Goal: Task Accomplishment & Management: Manage account settings

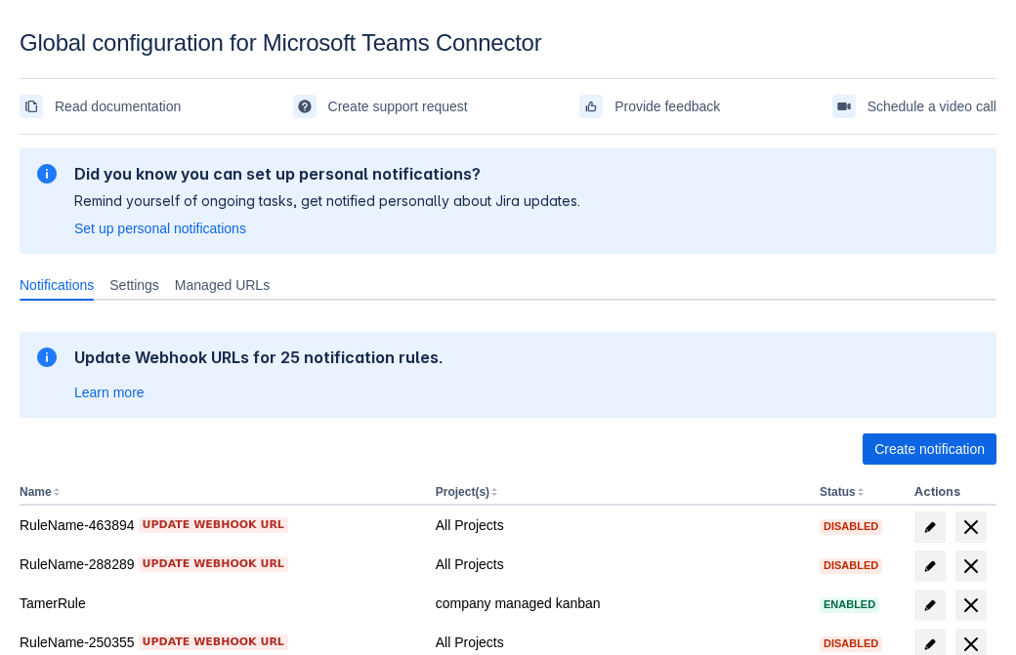
click at [929, 449] on span "Create notification" at bounding box center [929, 449] width 110 height 31
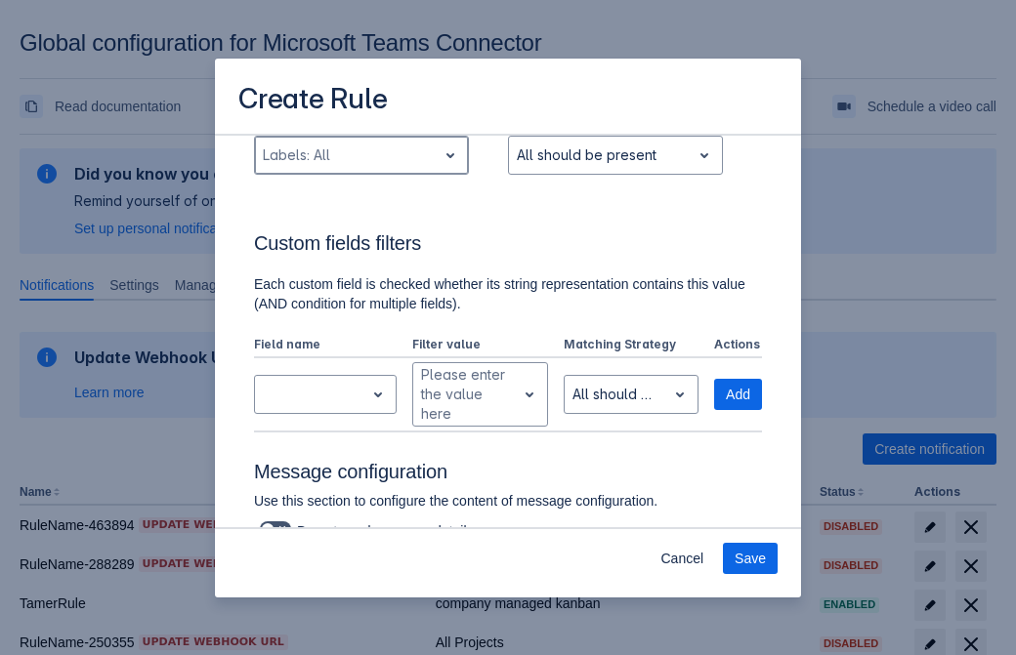
click at [360, 155] on div "Scrollable content" at bounding box center [346, 155] width 166 height 23
type input "862663_label"
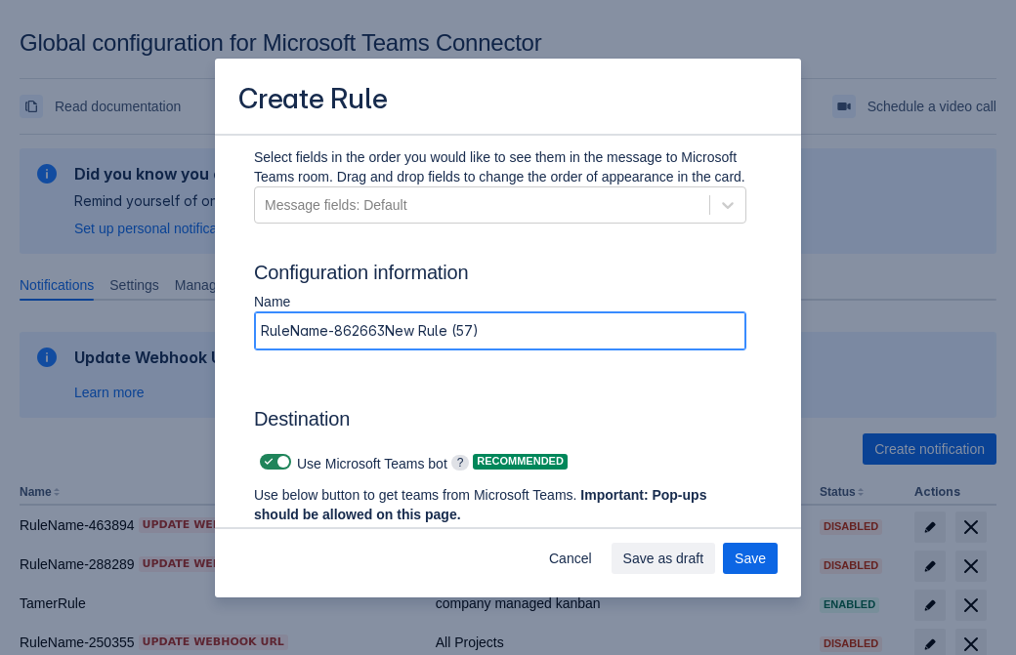
type input "RuleName-862663New Rule (57)"
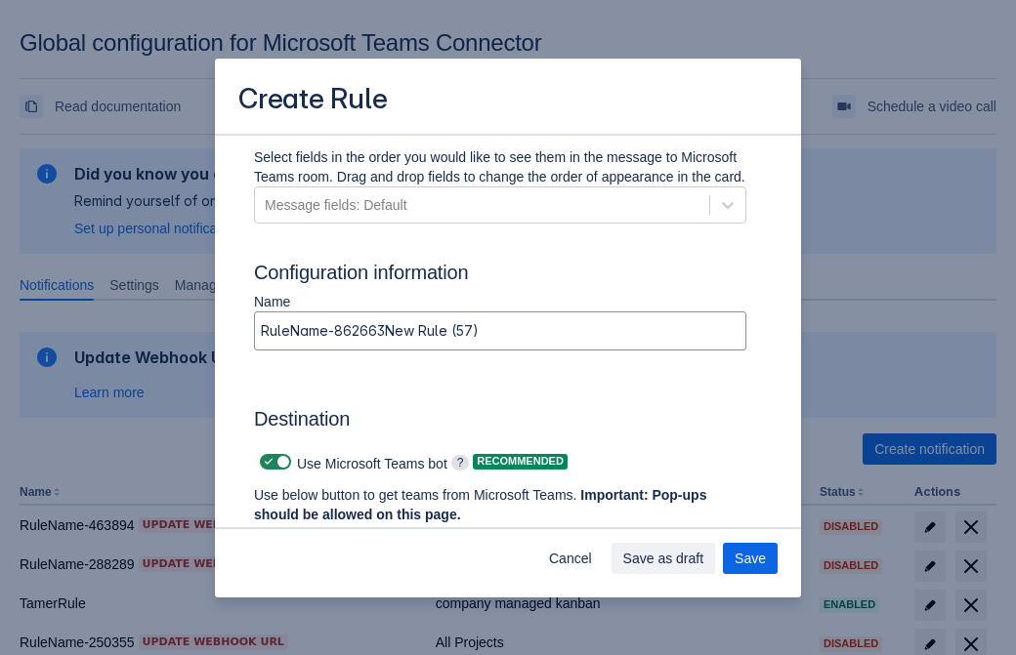
click at [266, 462] on span "Scrollable content" at bounding box center [269, 462] width 16 height 16
click at [266, 462] on input "Scrollable content" at bounding box center [266, 462] width 13 height 13
checkbox input "false"
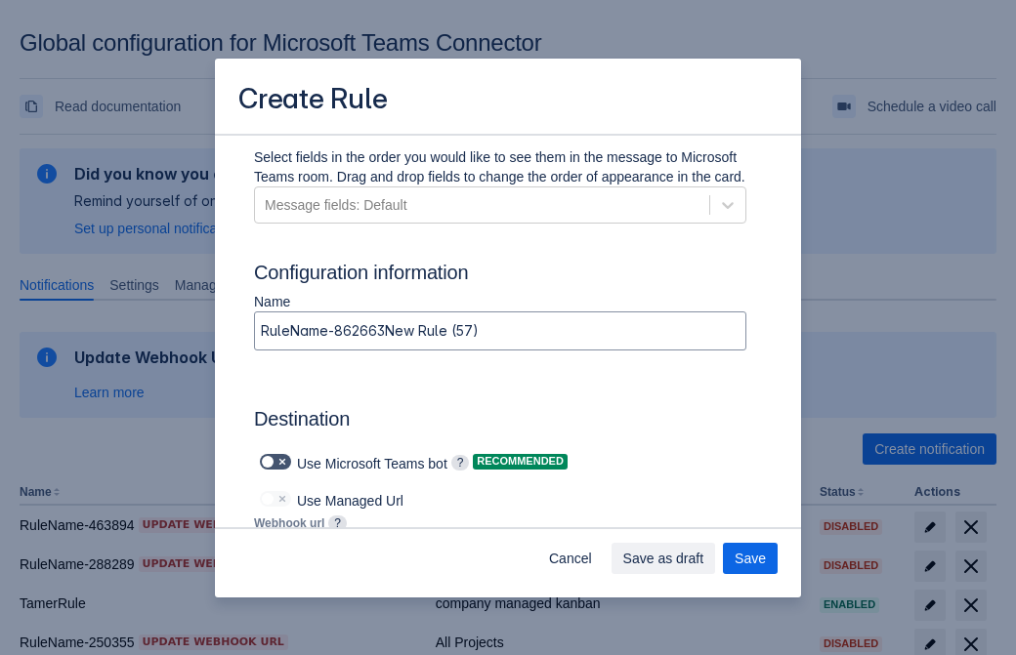
type input "https://prod-172.westeurope.logic.azure.com:443/workflows/ae977bb6ae334c9d95dfe…"
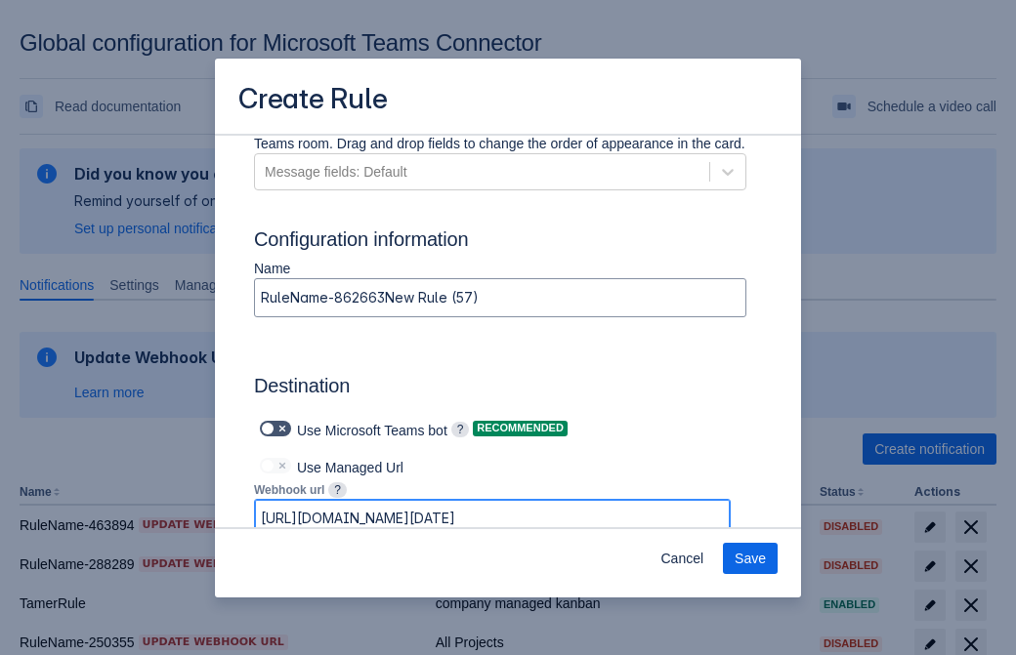
click at [750, 559] on span "Save" at bounding box center [749, 558] width 31 height 31
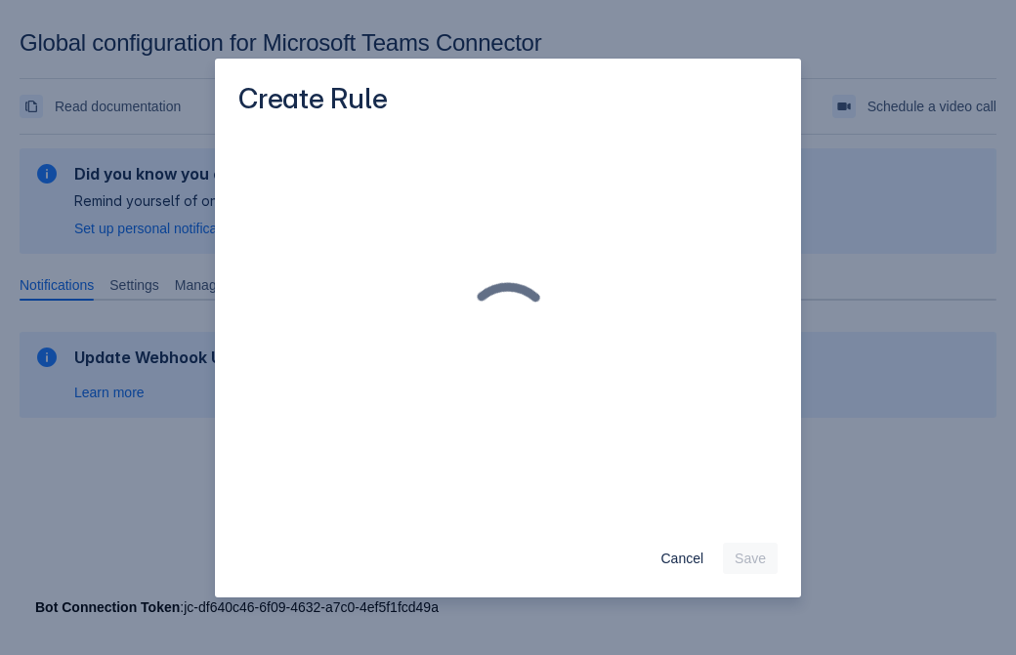
scroll to position [0, 0]
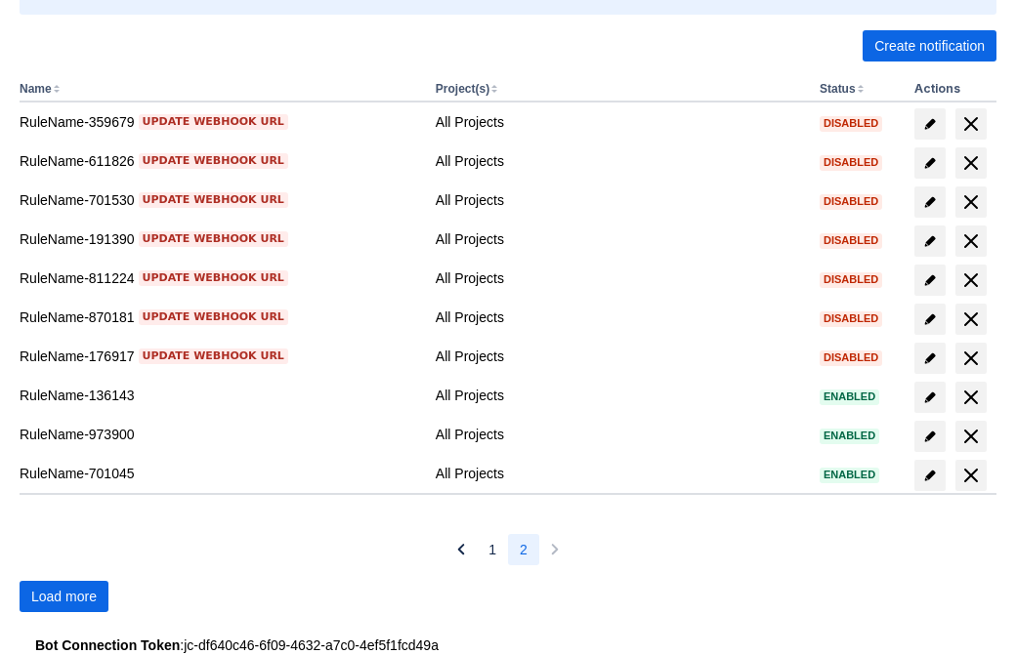
click at [63, 597] on span "Load more" at bounding box center [63, 596] width 65 height 31
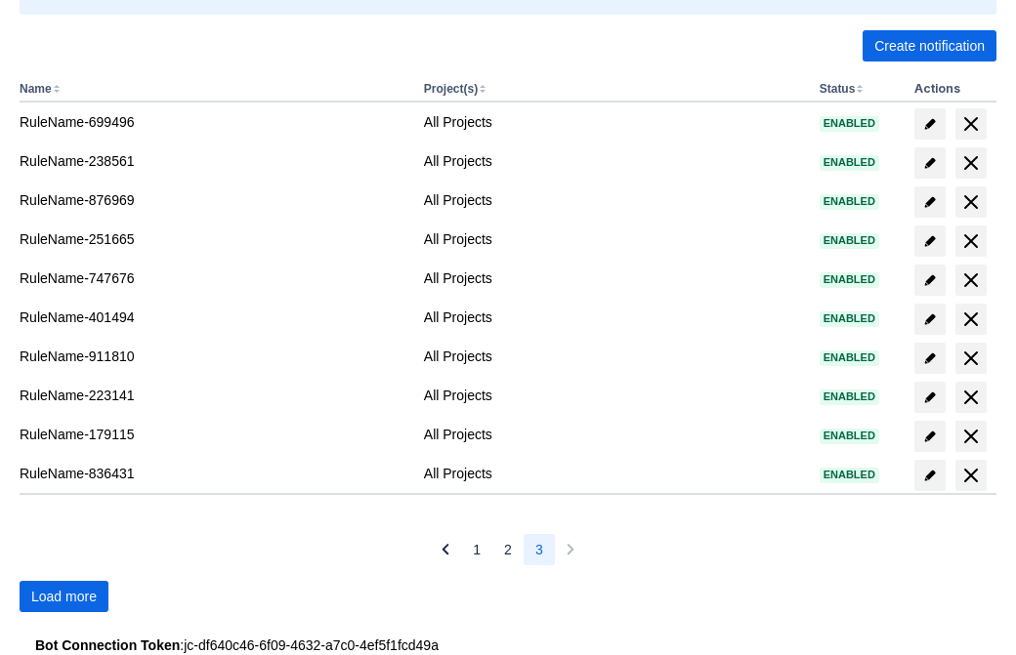
click at [63, 597] on span "Load more" at bounding box center [63, 596] width 65 height 31
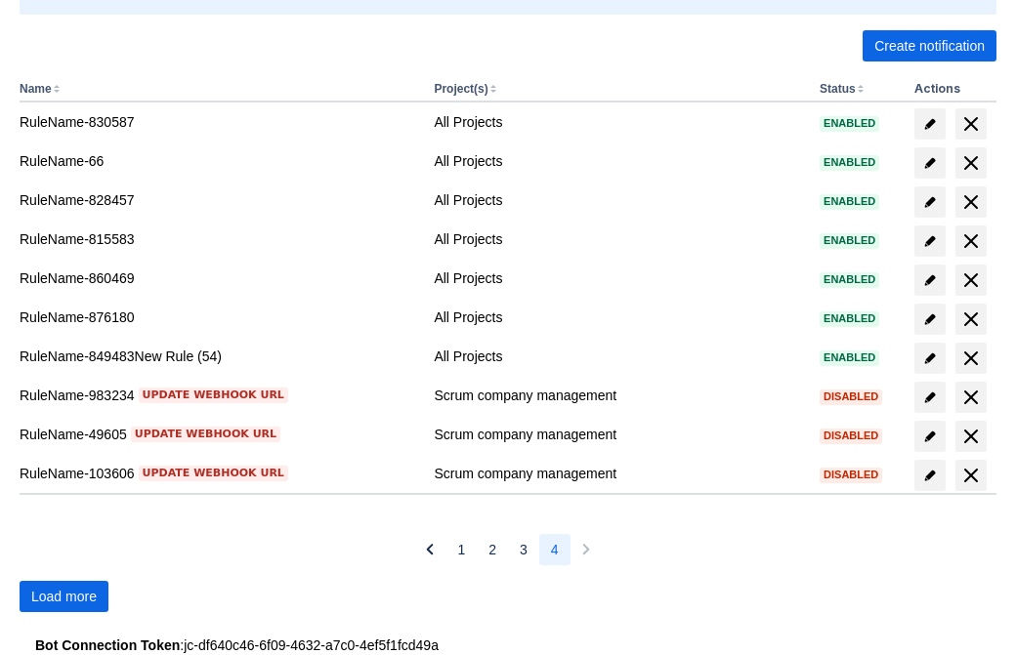
click at [63, 597] on span "Load more" at bounding box center [63, 596] width 65 height 31
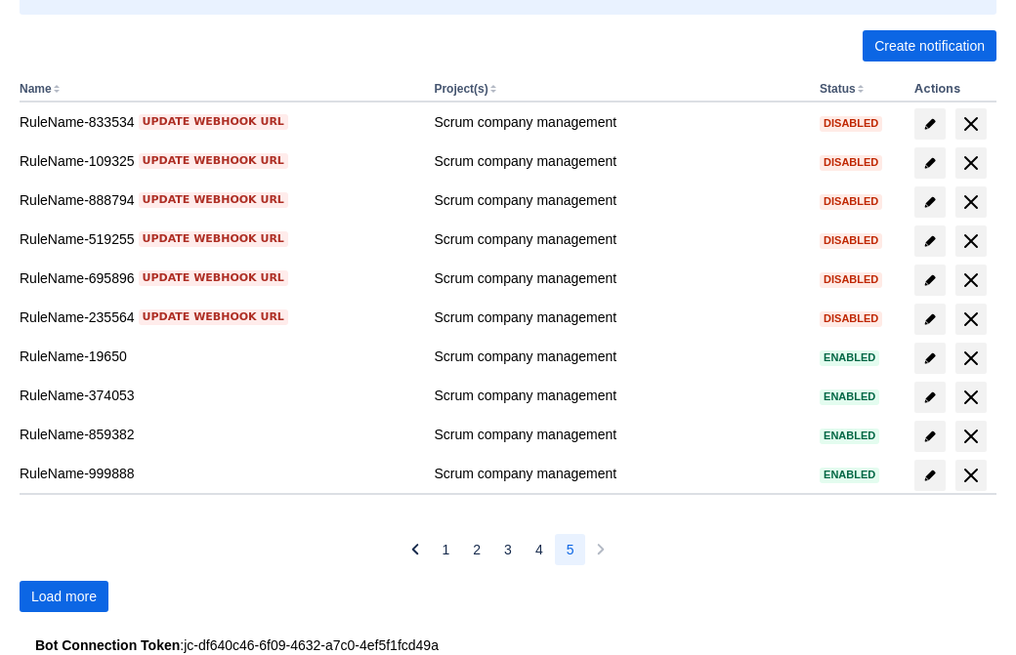
click at [63, 597] on span "Load more" at bounding box center [63, 596] width 65 height 31
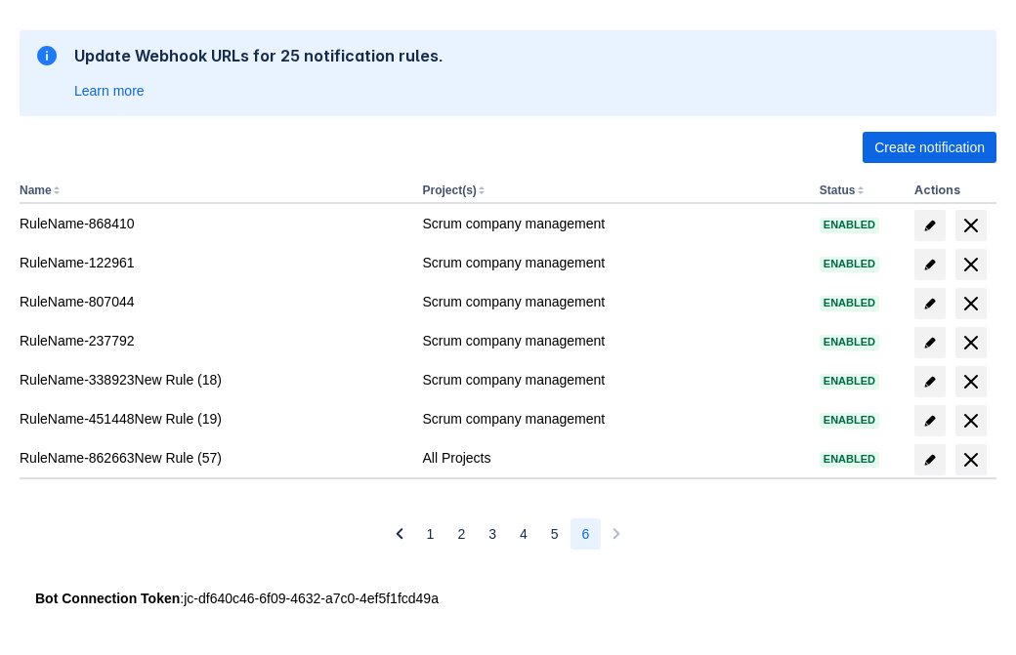
scroll to position [302, 0]
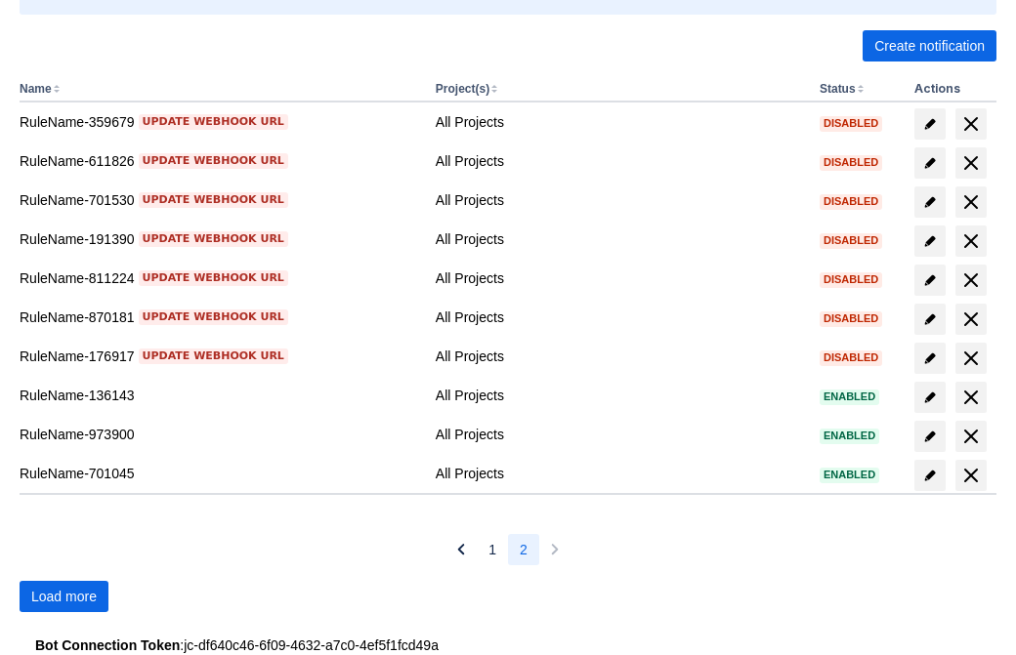
click at [63, 597] on span "Load more" at bounding box center [63, 596] width 65 height 31
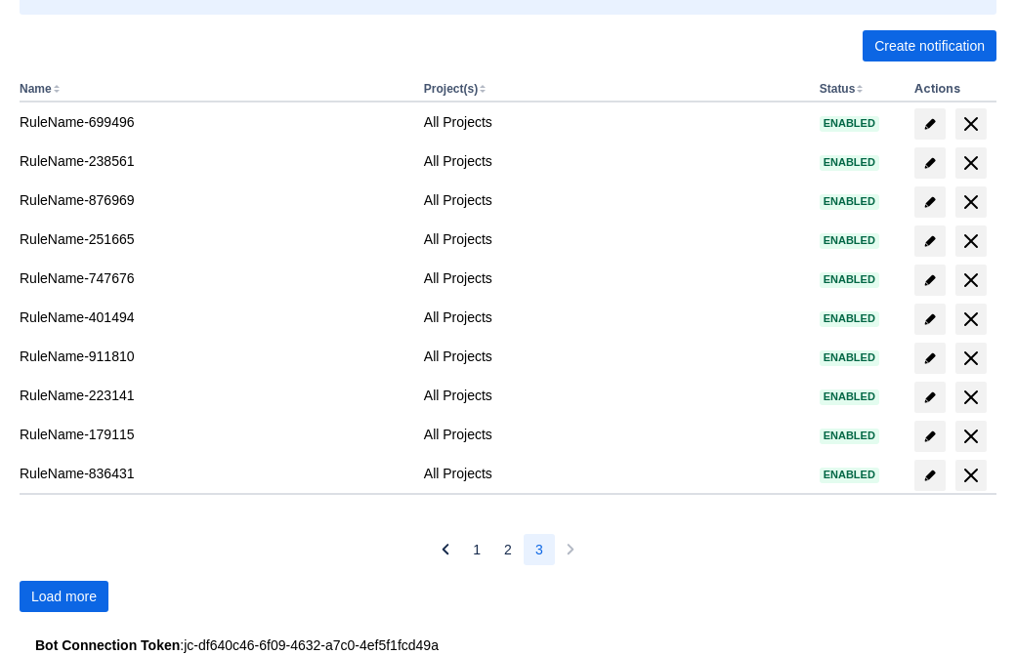
click at [63, 597] on span "Load more" at bounding box center [63, 596] width 65 height 31
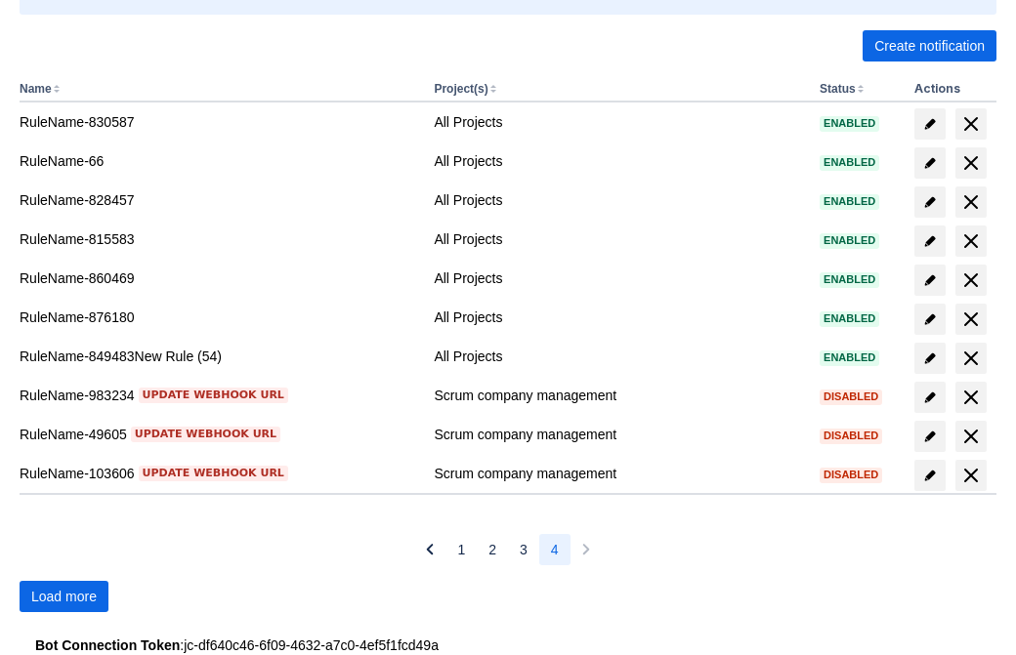
click at [63, 597] on span "Load more" at bounding box center [63, 596] width 65 height 31
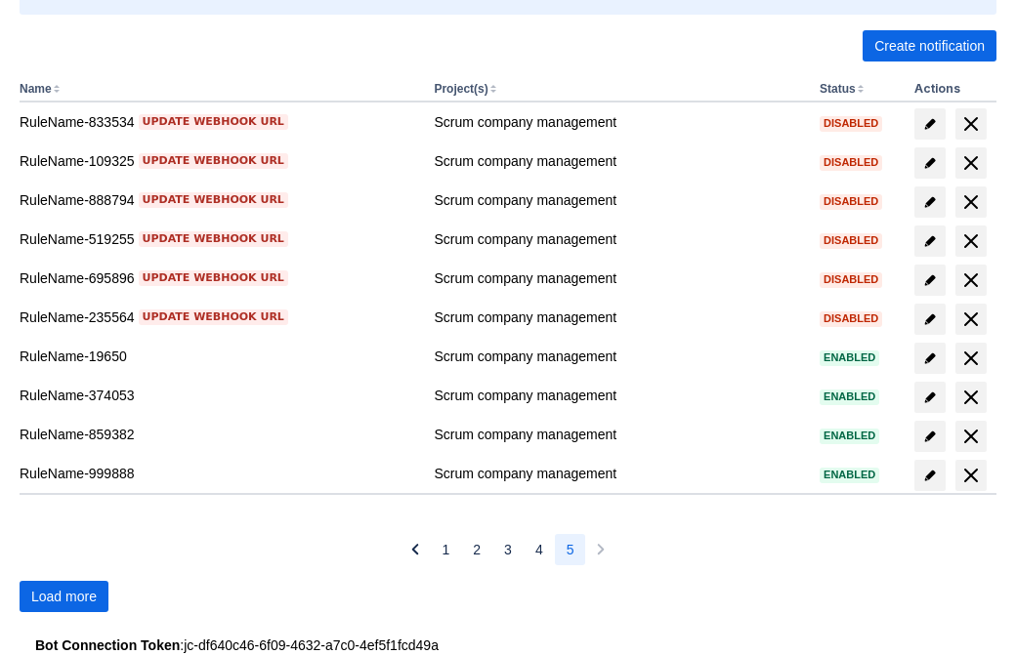
click at [63, 597] on span "Load more" at bounding box center [63, 596] width 65 height 31
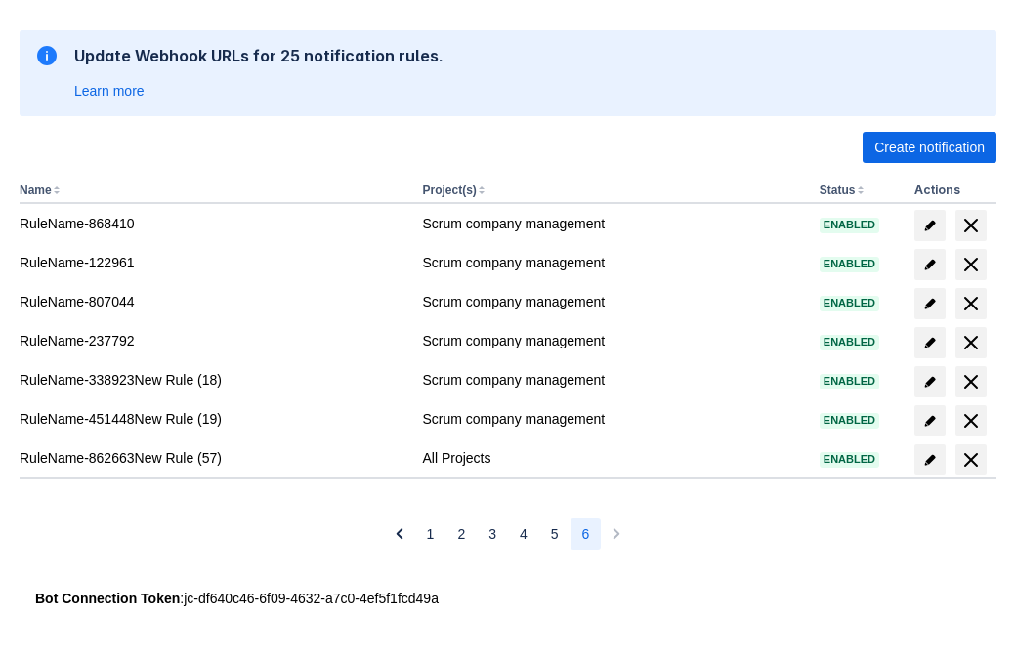
scroll to position [302, 0]
click at [970, 460] on span "delete" at bounding box center [970, 459] width 23 height 23
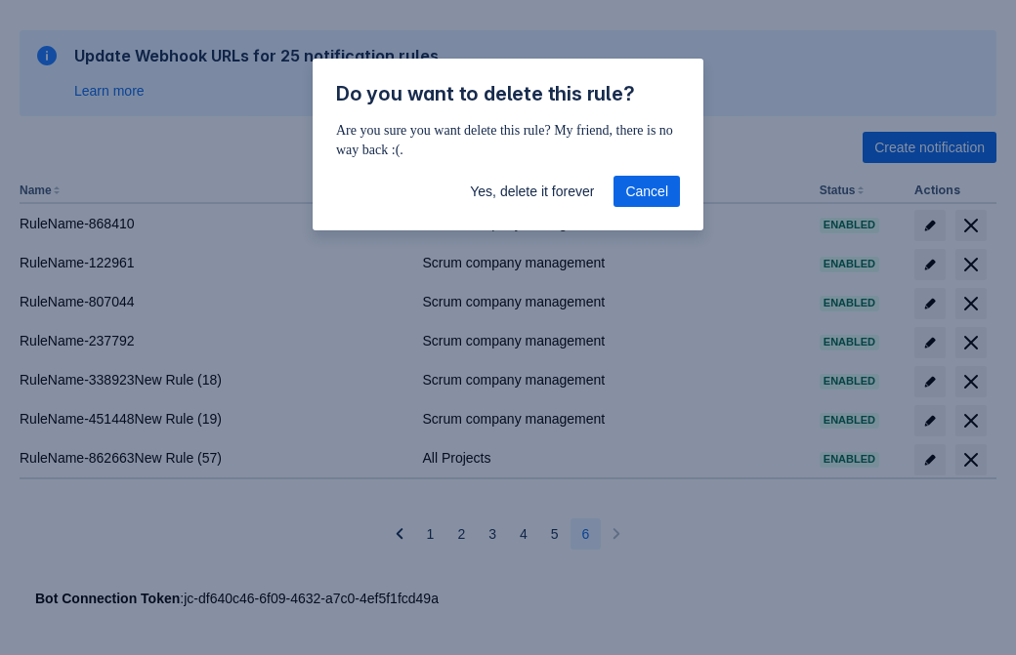
click at [531, 191] on span "Yes, delete it forever" at bounding box center [532, 191] width 124 height 31
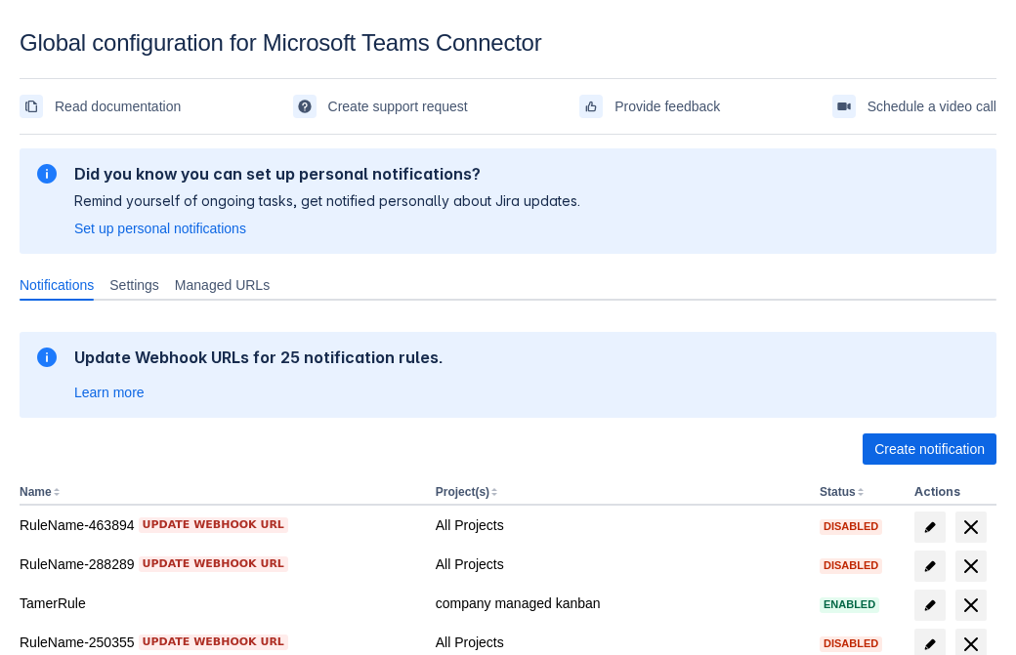
click at [929, 449] on span "Create notification" at bounding box center [929, 449] width 110 height 31
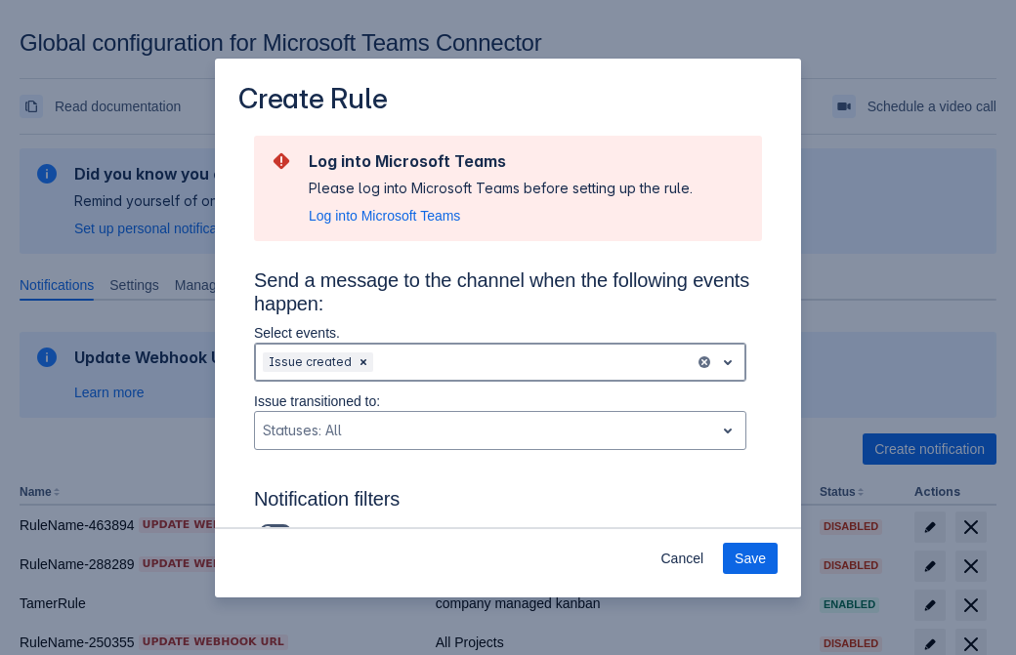
click at [500, 362] on div "Scrollable content" at bounding box center [532, 362] width 310 height 23
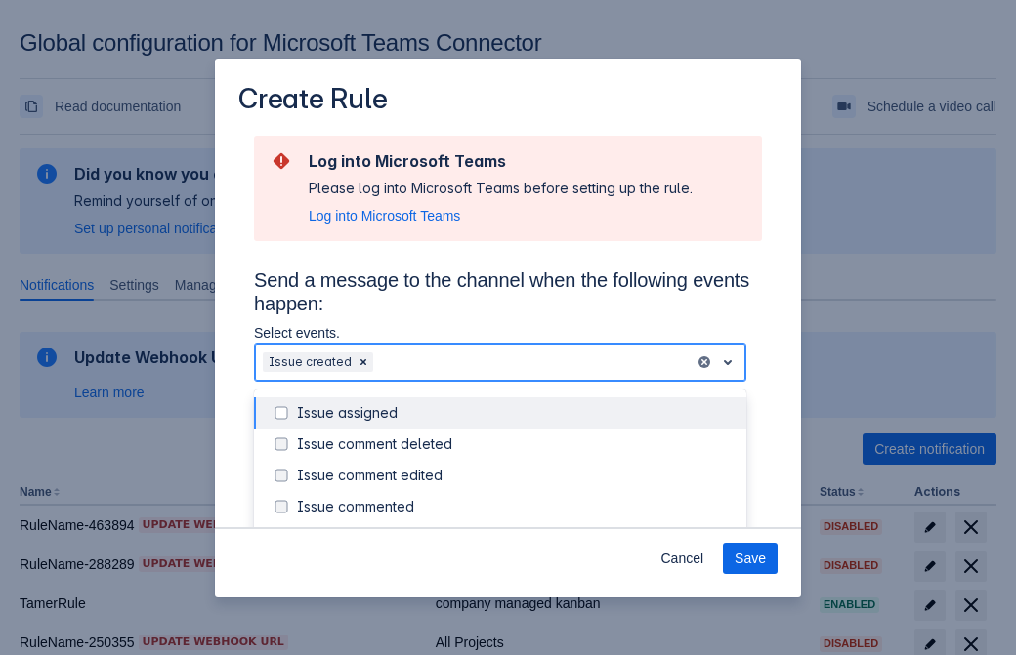
click at [516, 528] on div "Issue created" at bounding box center [516, 538] width 438 height 20
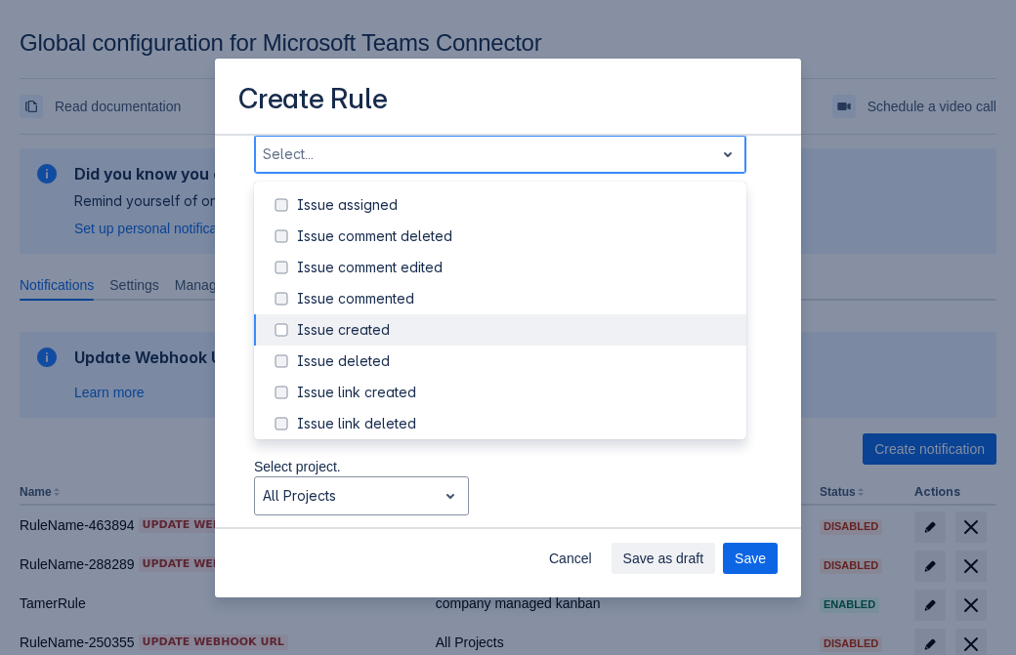
click at [516, 508] on div "Issue updated" at bounding box center [516, 518] width 438 height 20
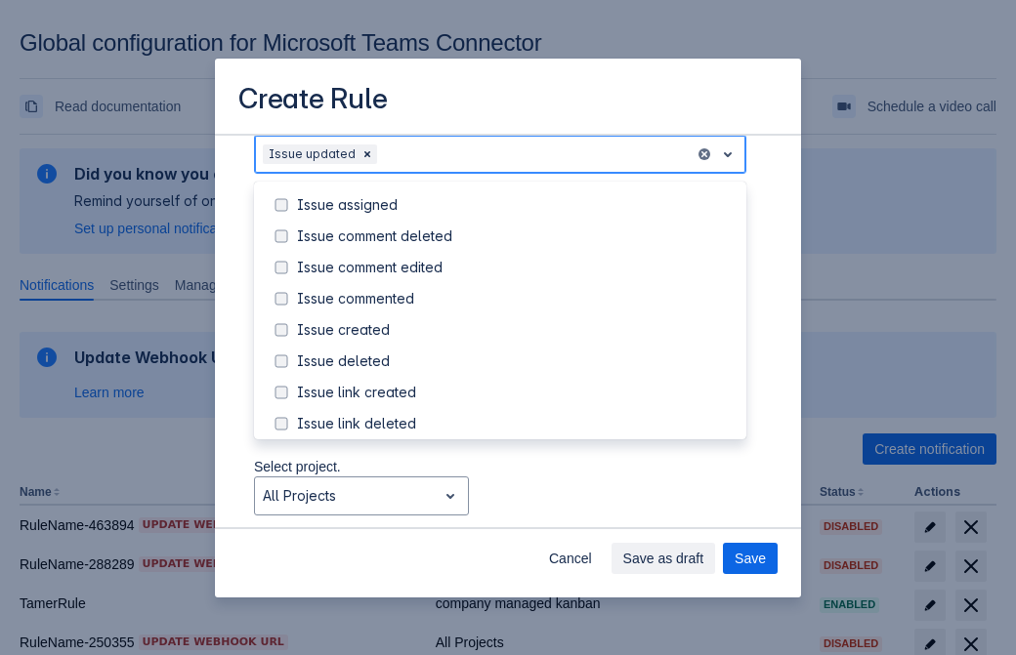
scroll to position [207, 0]
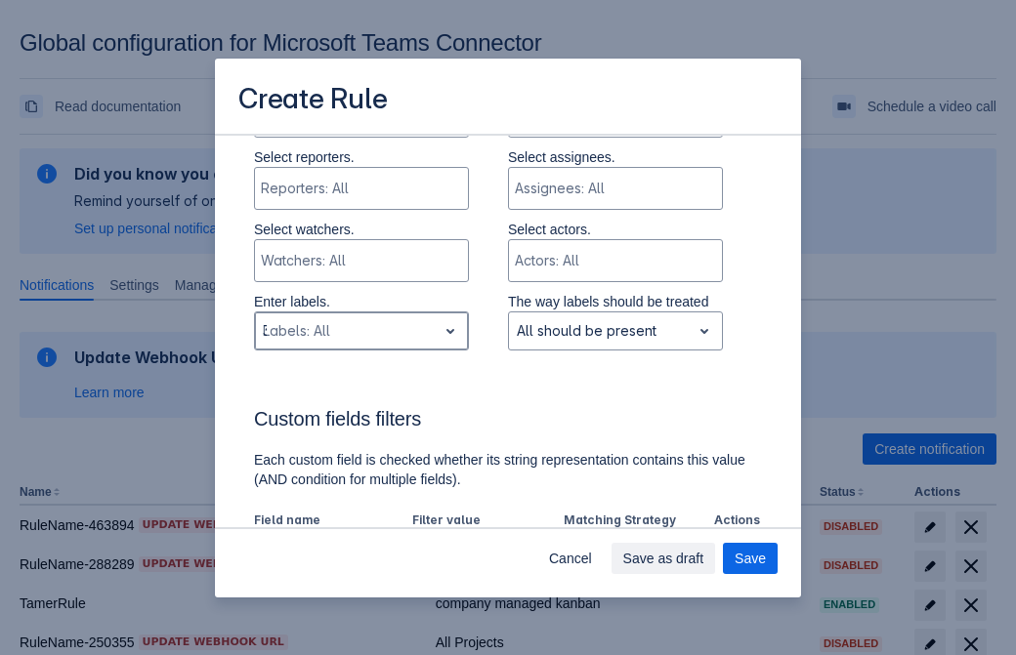
type input "375301_label"
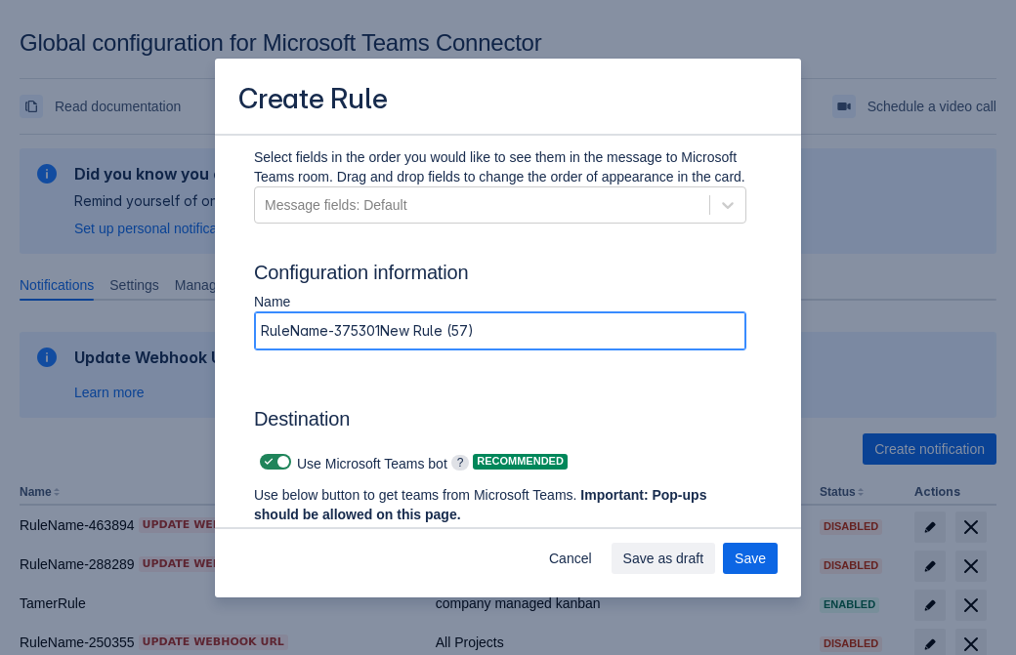
type input "RuleName-375301New Rule (57)"
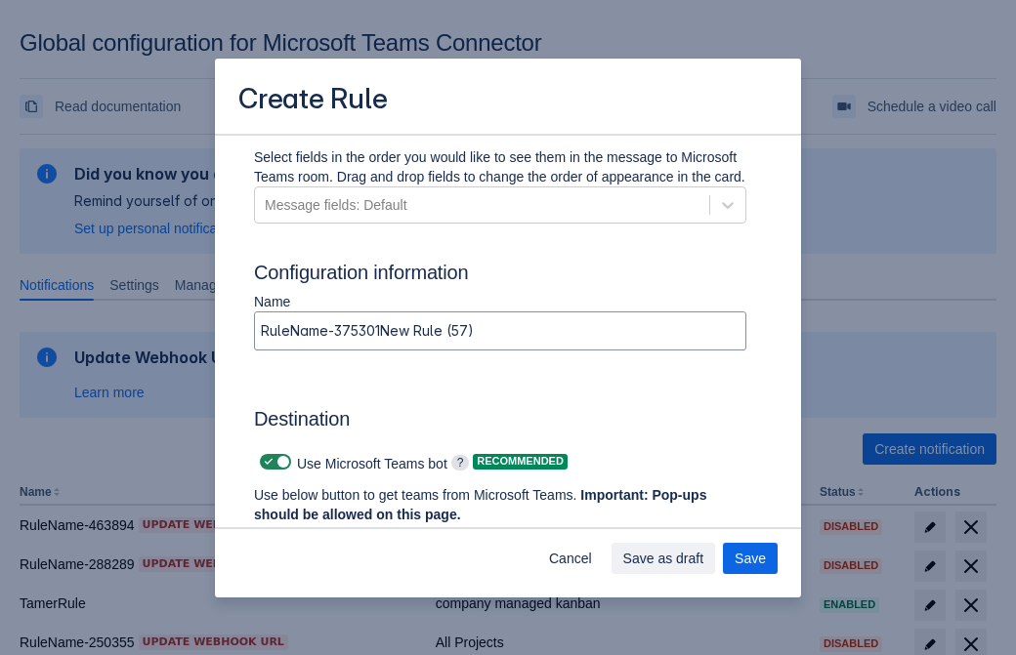
click at [266, 462] on span "Scrollable content" at bounding box center [269, 462] width 16 height 16
click at [266, 462] on input "Scrollable content" at bounding box center [266, 462] width 13 height 13
checkbox input "false"
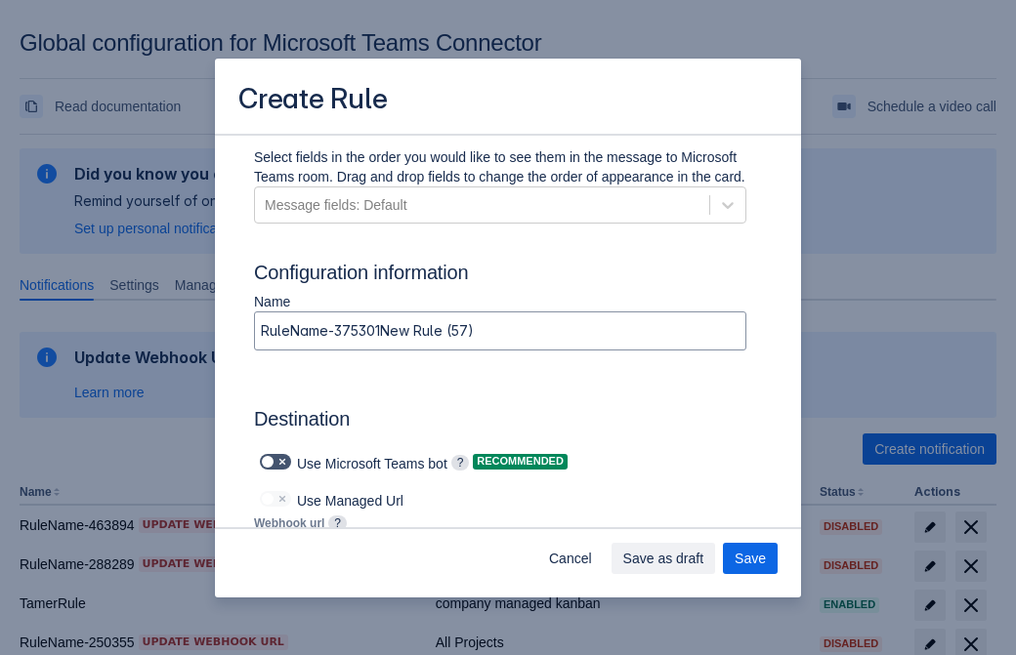
type input "https://prod-112.westeurope.logic.azure.com:443/workflows/bae959254738451b85002…"
click at [704, 559] on span "Save as draft" at bounding box center [663, 558] width 81 height 31
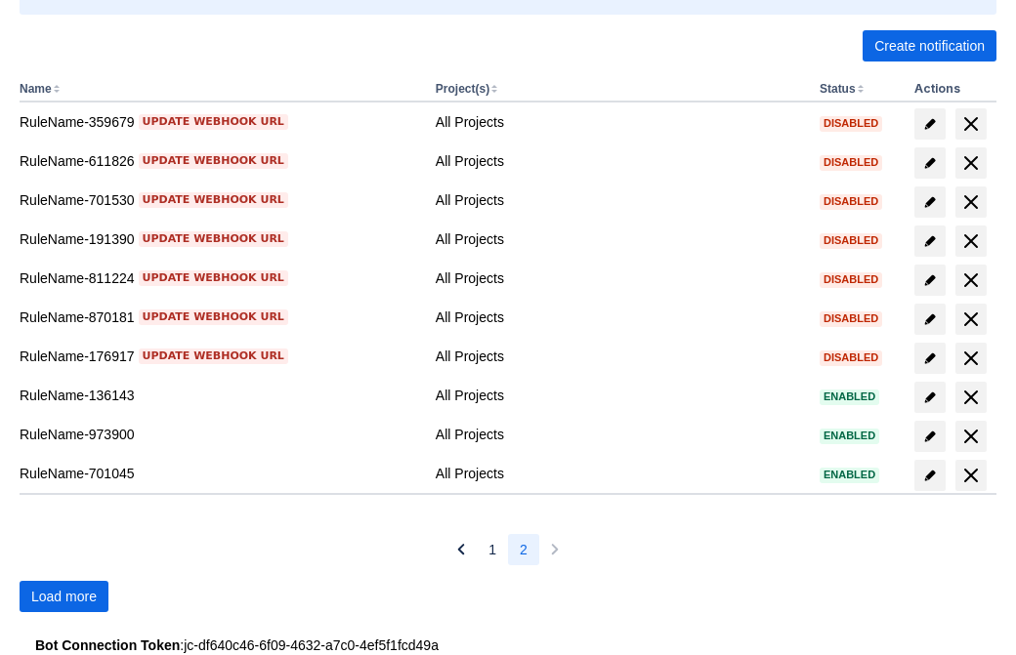
click at [63, 597] on span "Load more" at bounding box center [63, 596] width 65 height 31
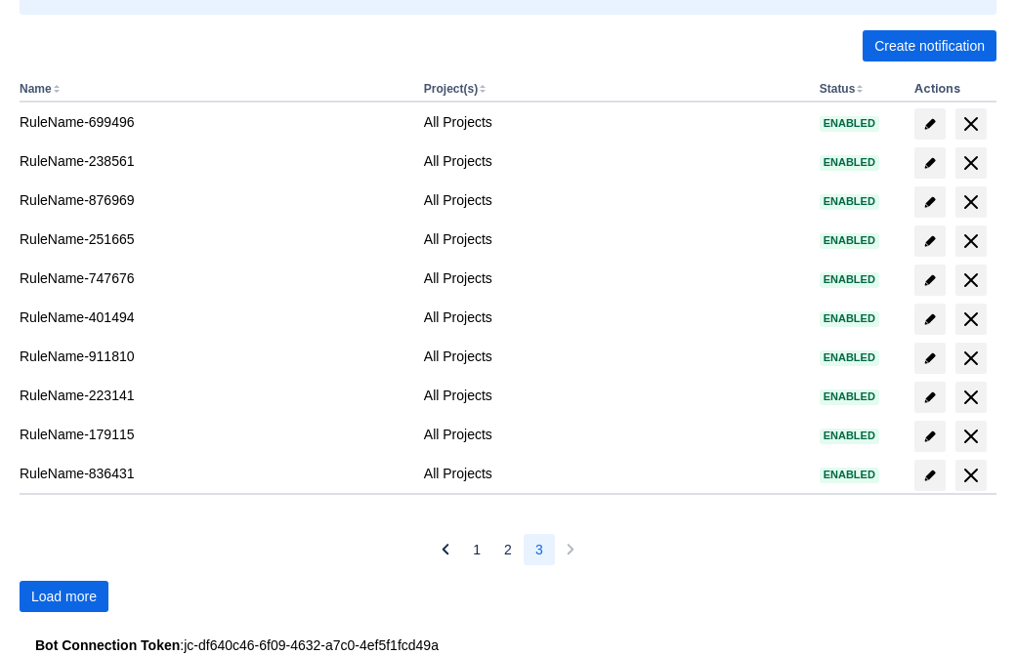
click at [63, 597] on span "Load more" at bounding box center [63, 596] width 65 height 31
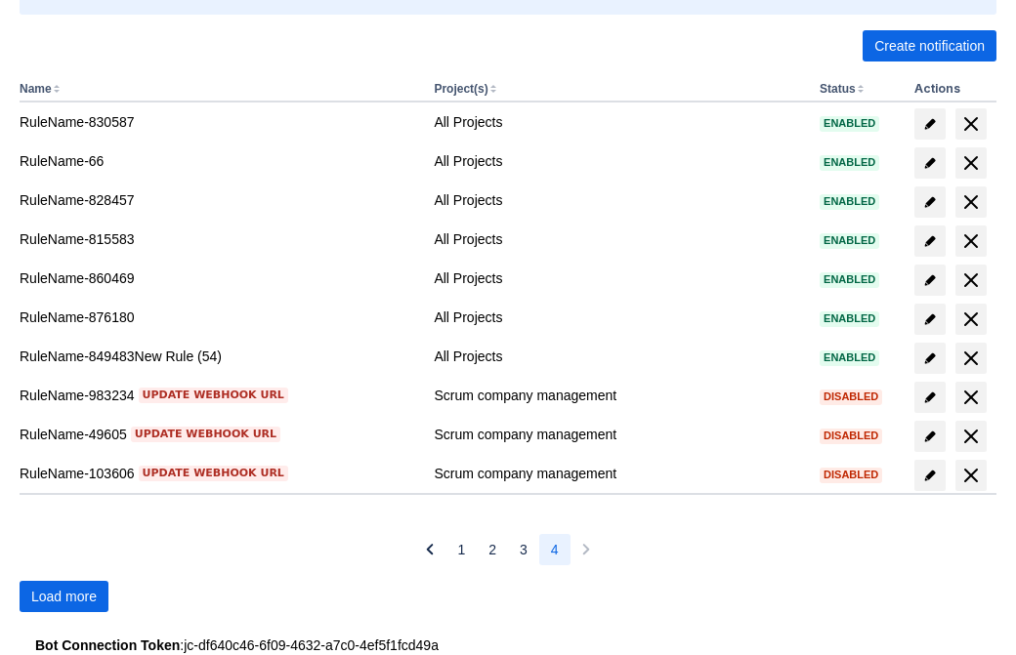
click at [63, 597] on span "Load more" at bounding box center [63, 596] width 65 height 31
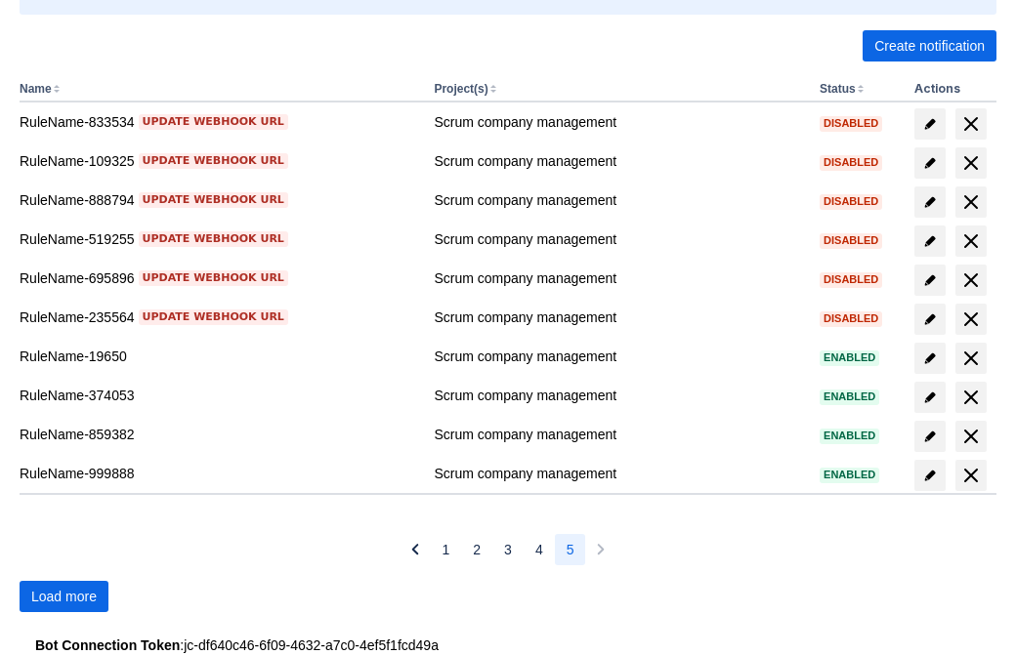
click at [63, 597] on span "Load more" at bounding box center [63, 596] width 65 height 31
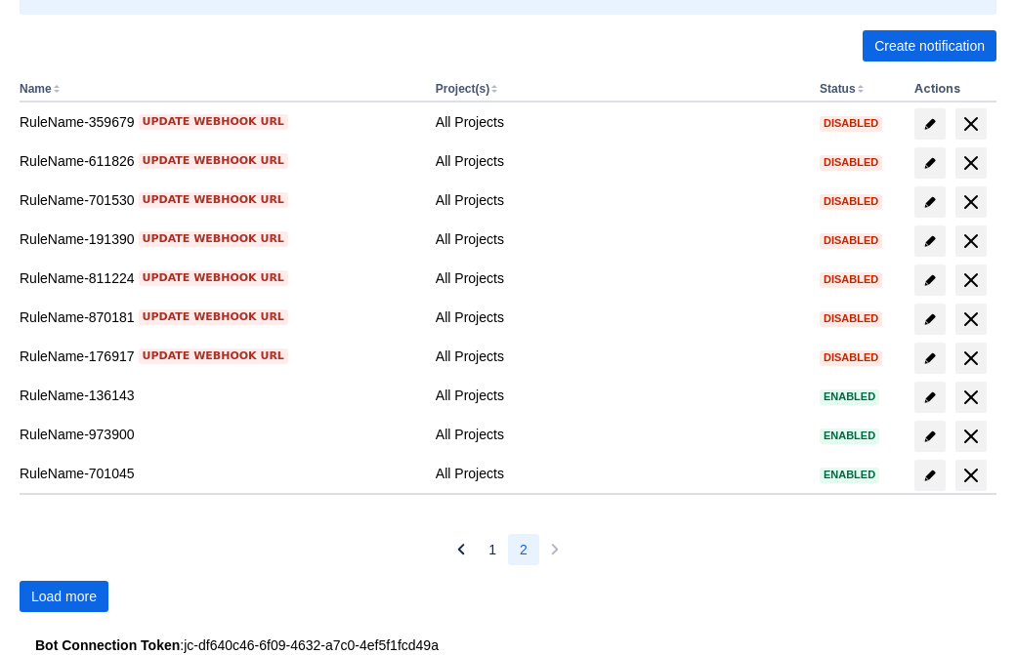
click at [63, 597] on span "Load more" at bounding box center [63, 596] width 65 height 31
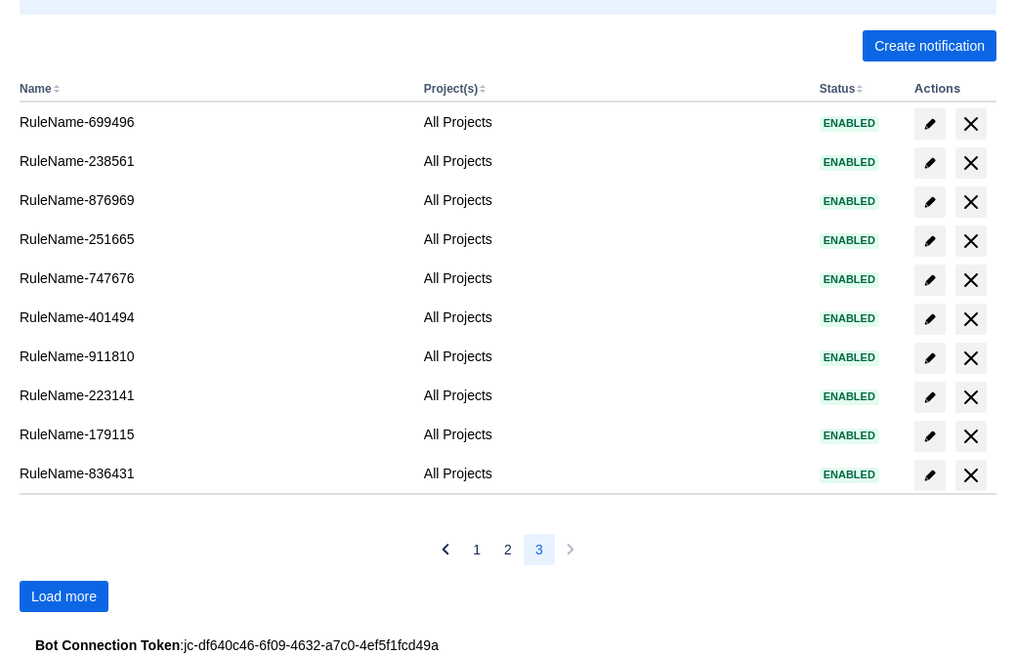
click at [63, 597] on span "Load more" at bounding box center [63, 596] width 65 height 31
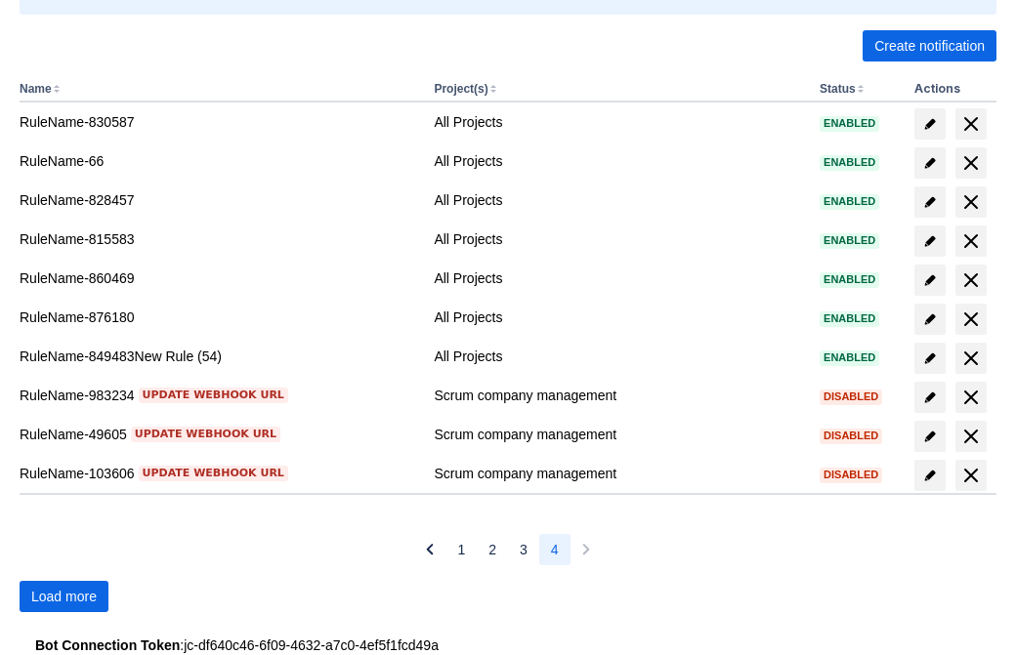
click at [63, 597] on span "Load more" at bounding box center [63, 596] width 65 height 31
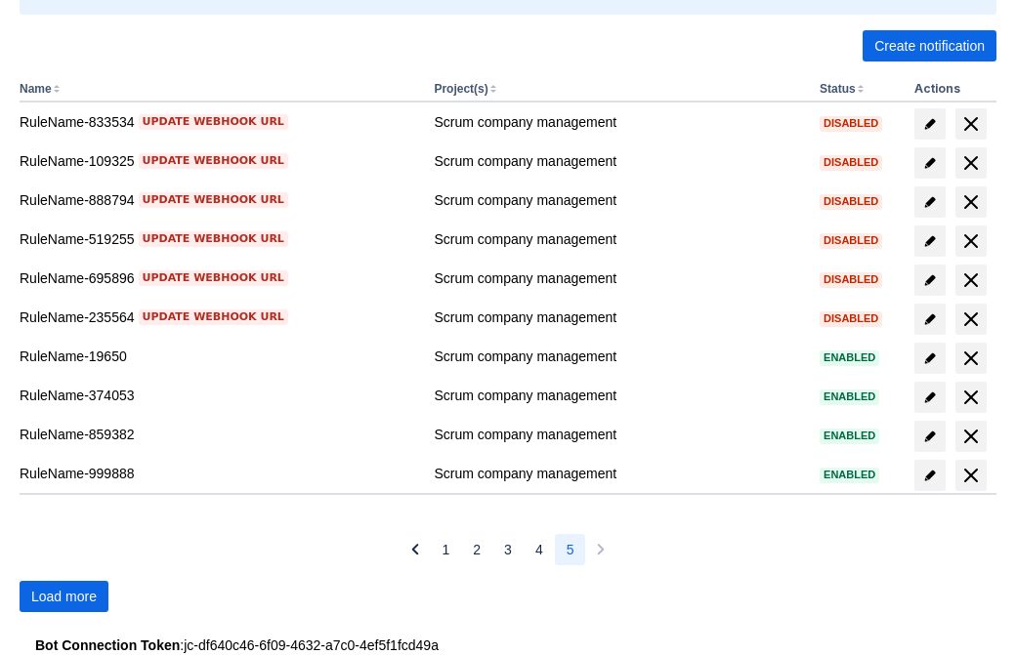
click at [63, 597] on span "Load more" at bounding box center [63, 596] width 65 height 31
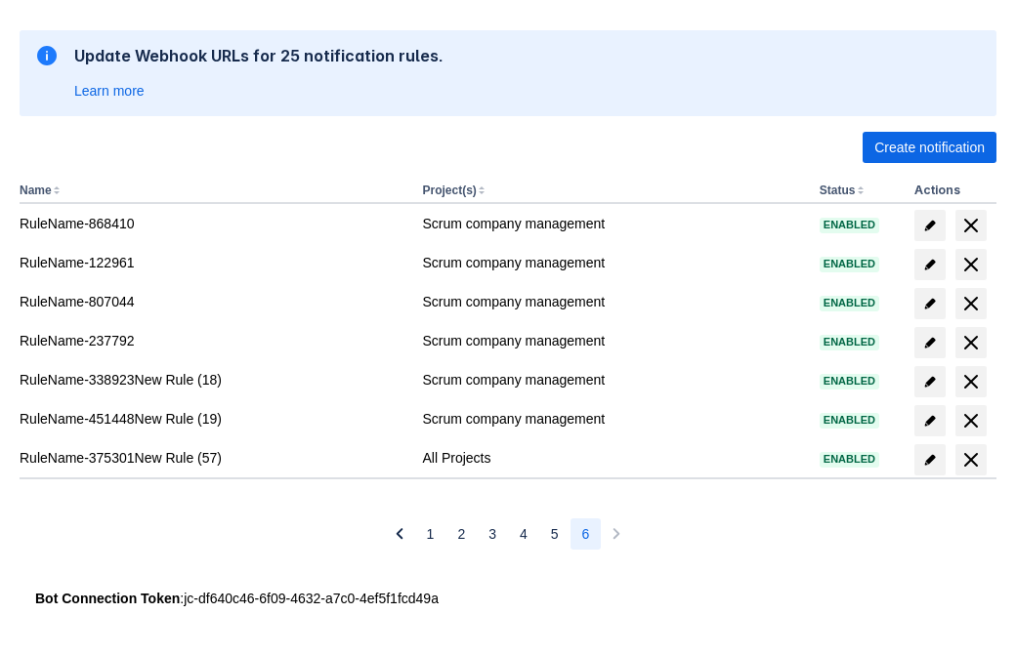
click at [970, 460] on span "delete" at bounding box center [970, 459] width 23 height 23
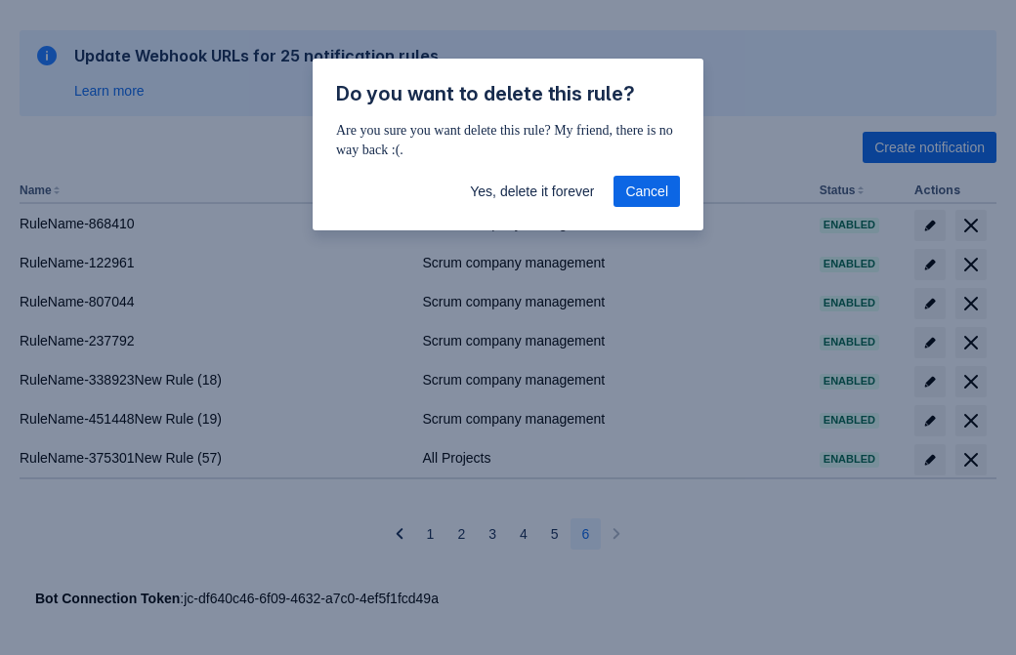
click at [531, 191] on span "Yes, delete it forever" at bounding box center [532, 191] width 124 height 31
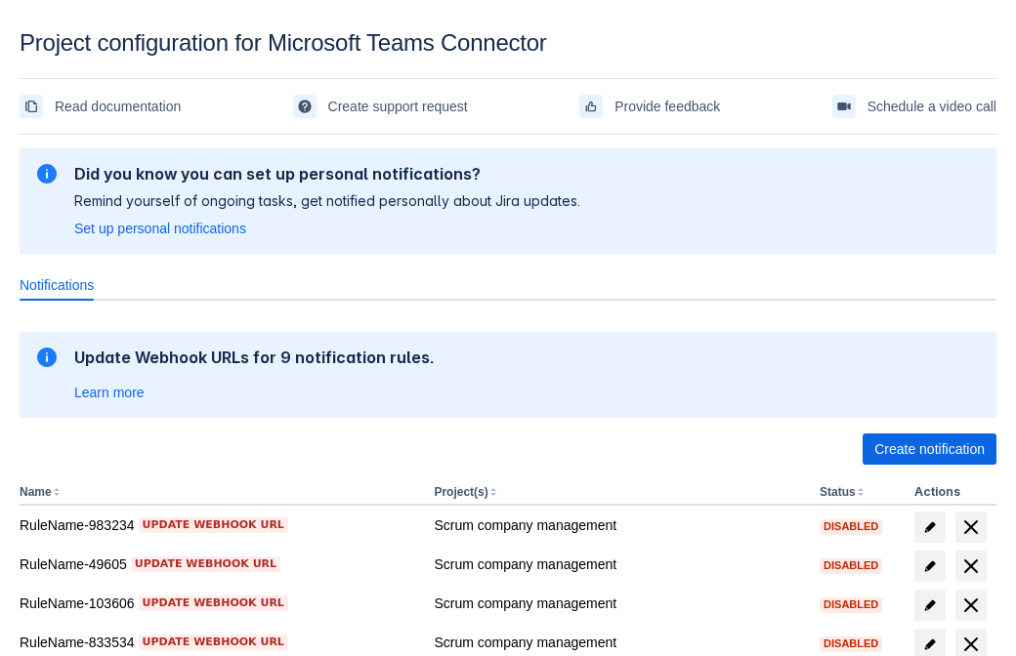
click at [929, 449] on span "Create notification" at bounding box center [929, 449] width 110 height 31
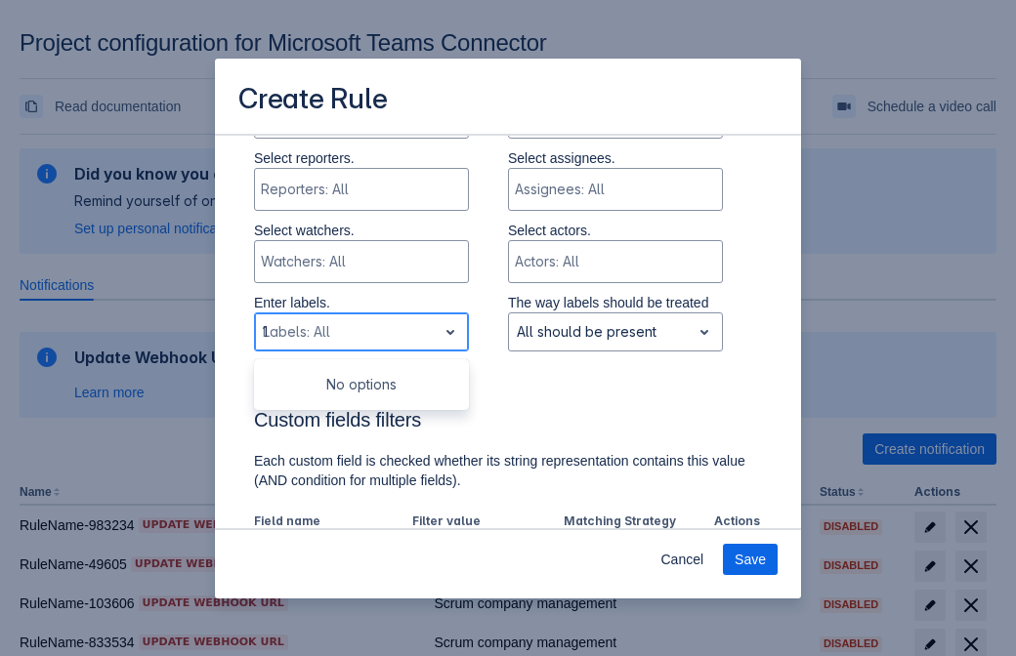
type input "179812_label"
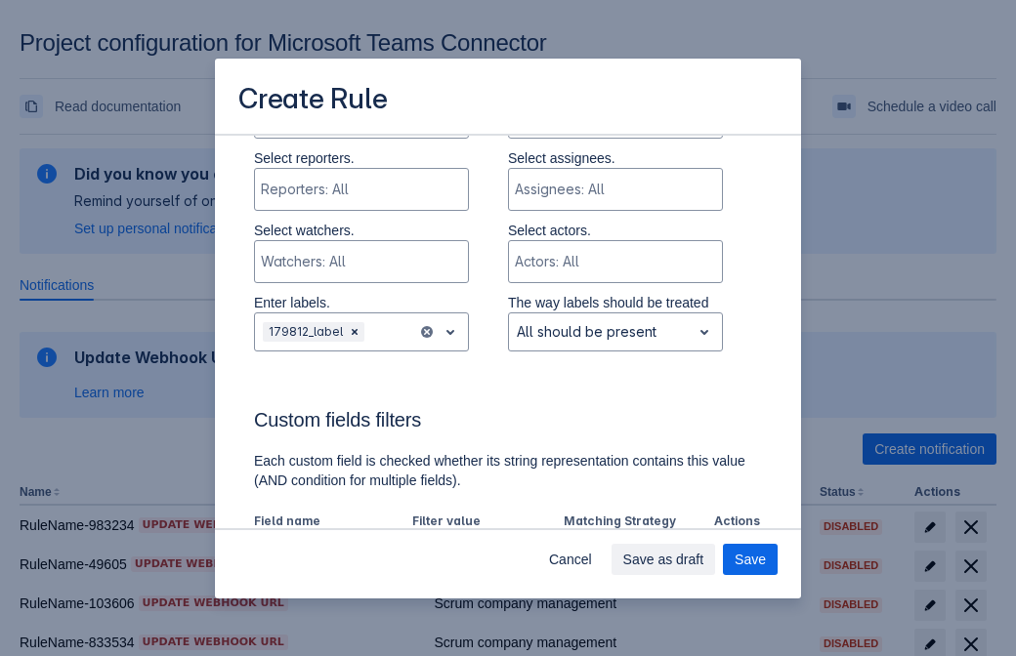
scroll to position [1210, 0]
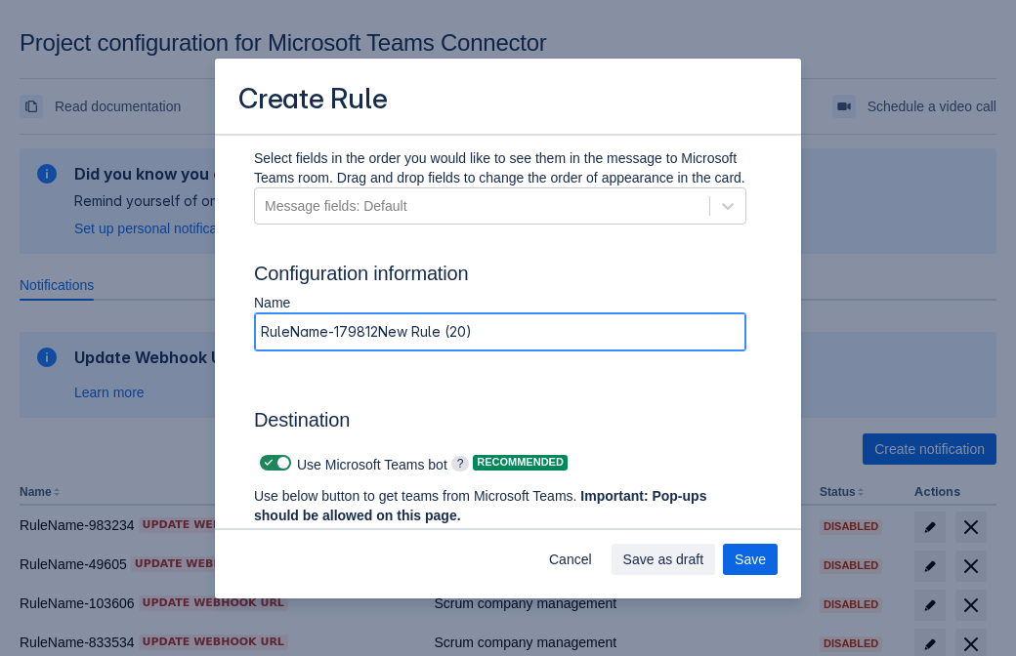
type input "RuleName-179812New Rule (20)"
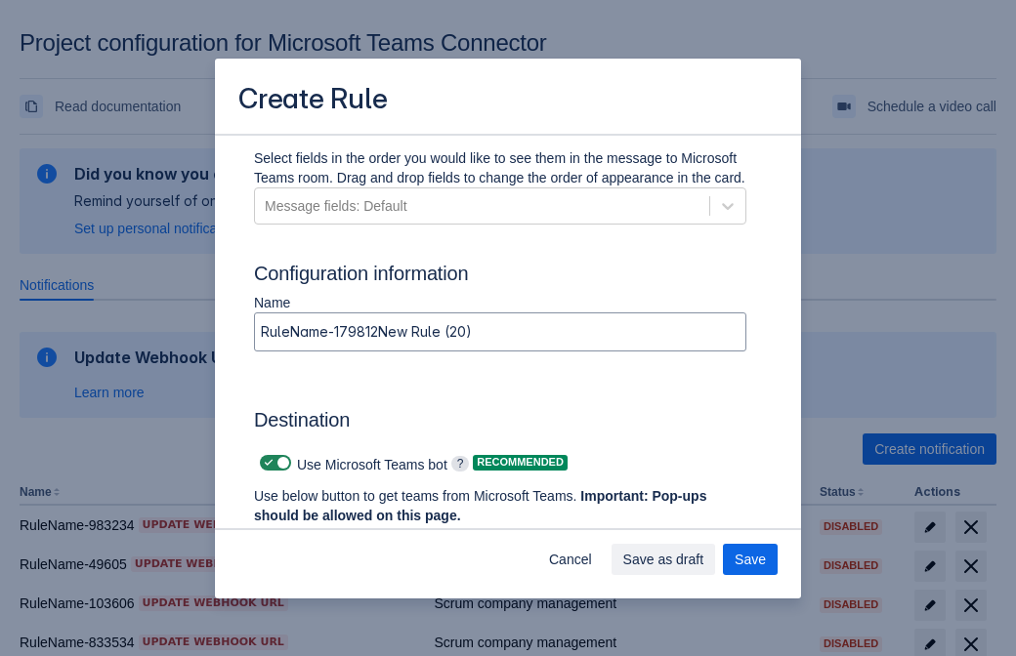
click at [266, 463] on span at bounding box center [269, 463] width 16 height 16
click at [266, 463] on input "checkbox" at bounding box center [266, 463] width 13 height 13
checkbox input "false"
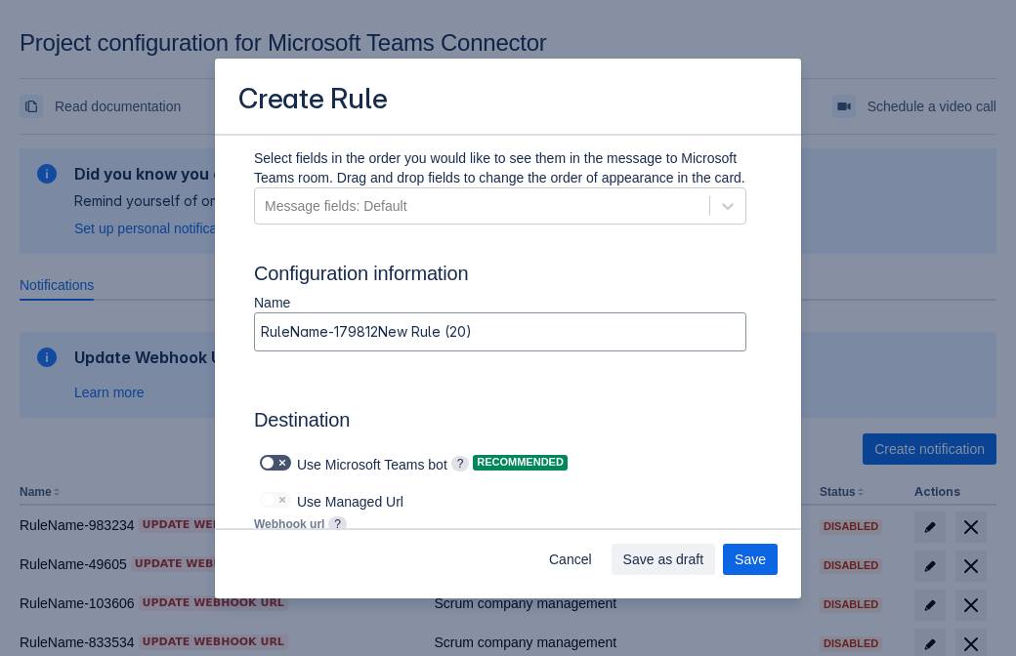
type input "https://prod-103.westeurope.logic.azure.com:443/workflows/562279af401f414e8dae6…"
click at [704, 560] on span "Save as draft" at bounding box center [663, 559] width 81 height 31
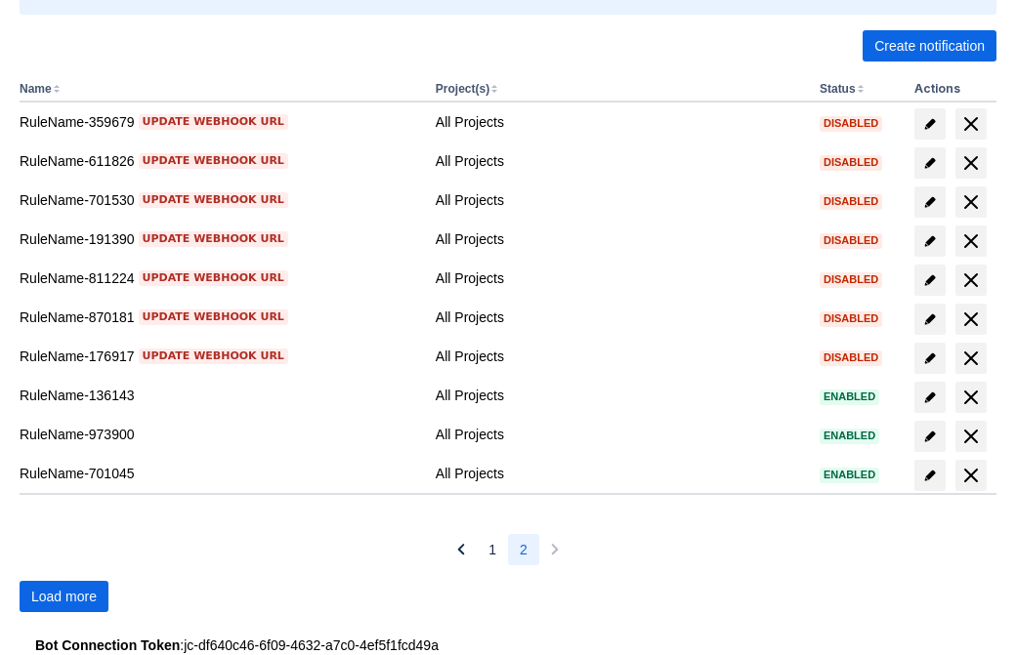
click at [63, 597] on span "Load more" at bounding box center [63, 596] width 65 height 31
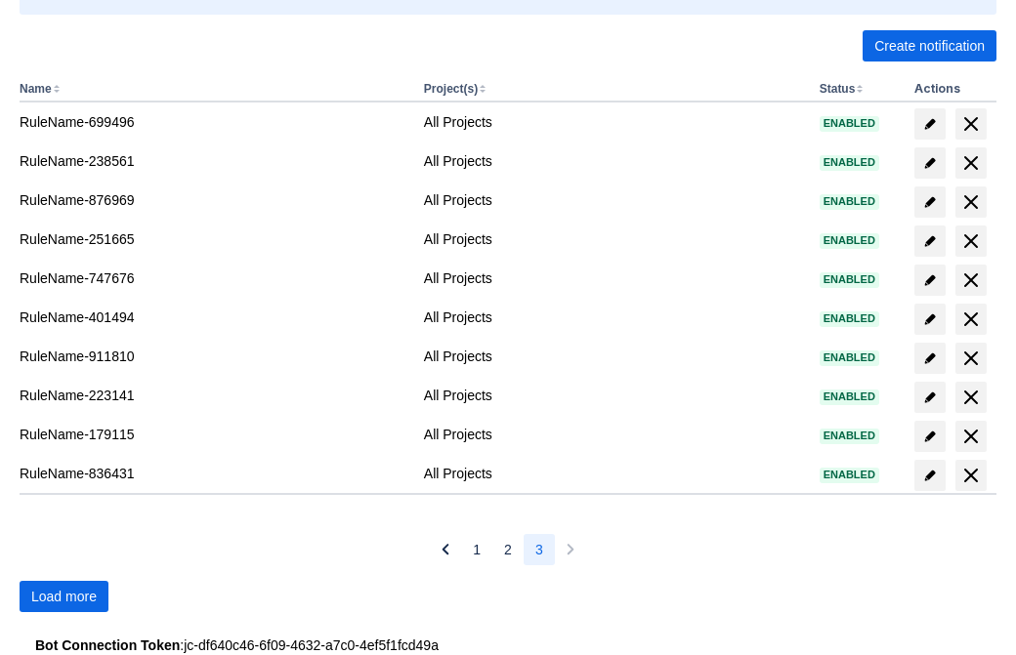
click at [63, 597] on span "Load more" at bounding box center [63, 596] width 65 height 31
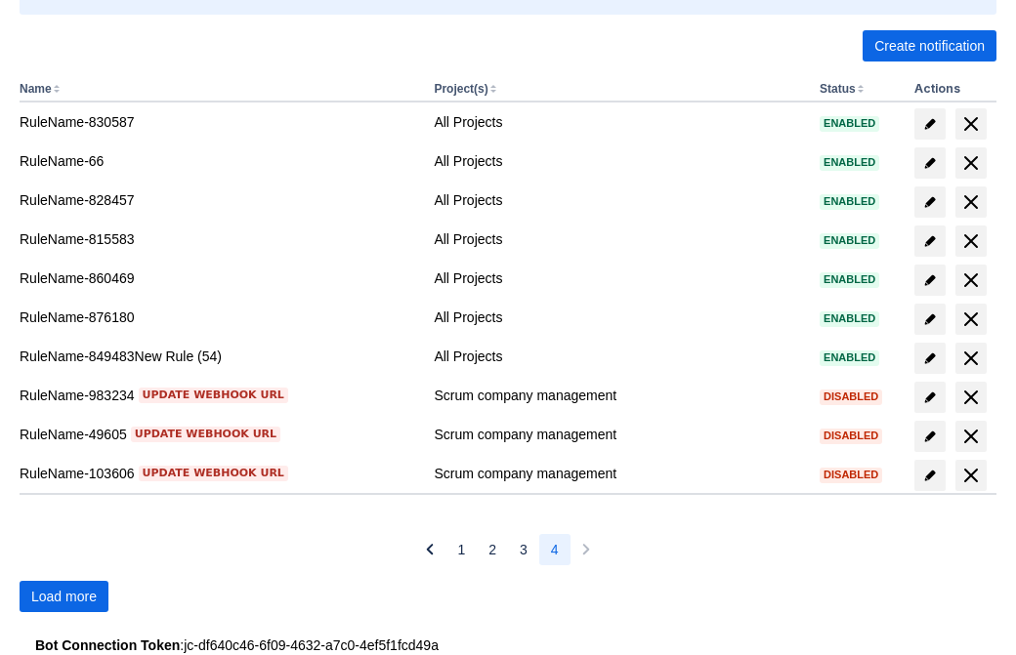
click at [63, 597] on span "Load more" at bounding box center [63, 596] width 65 height 31
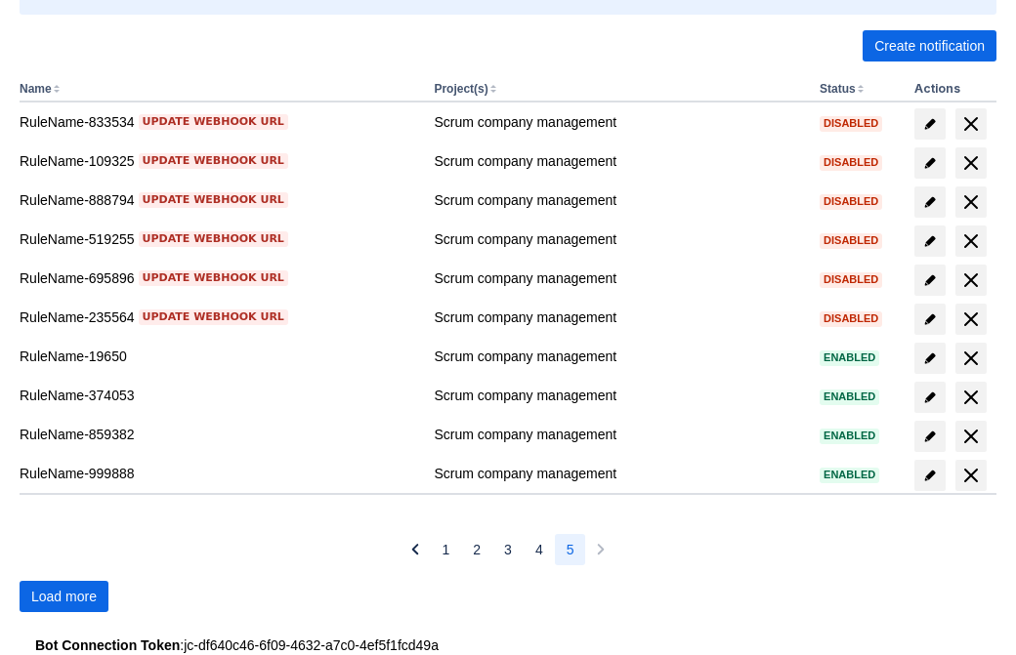
click at [63, 597] on span "Load more" at bounding box center [63, 596] width 65 height 31
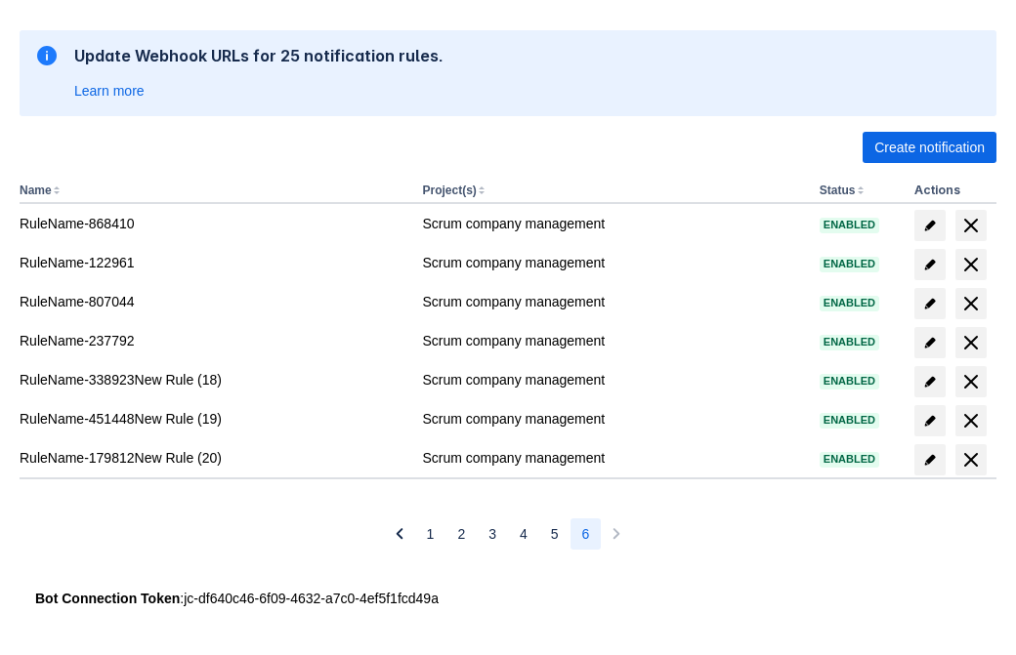
click at [970, 460] on span "delete" at bounding box center [970, 459] width 23 height 23
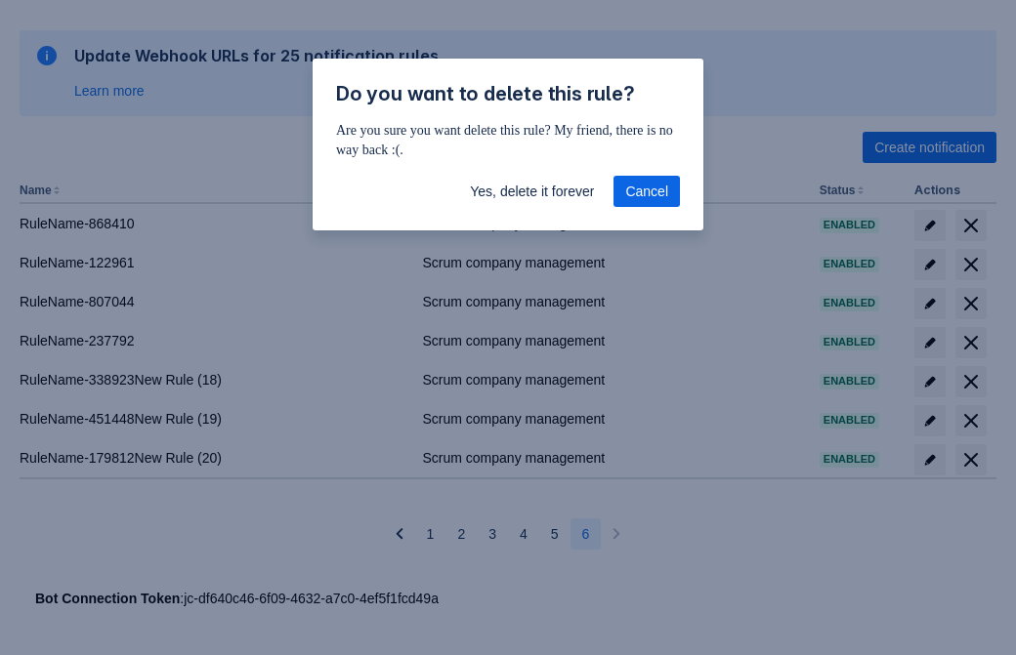
click at [531, 191] on span "Yes, delete it forever" at bounding box center [532, 191] width 124 height 31
